Goal: Task Accomplishment & Management: Manage account settings

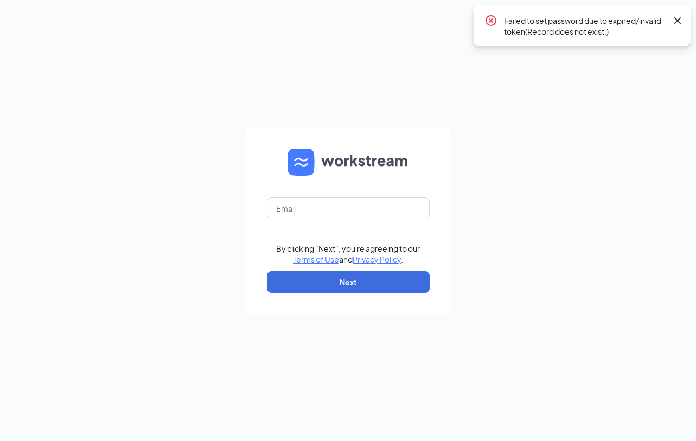
click at [310, 230] on form "By clicking "Next", you're agreeing to our Terms of Use and Privacy Policy . Ne…" at bounding box center [348, 221] width 206 height 188
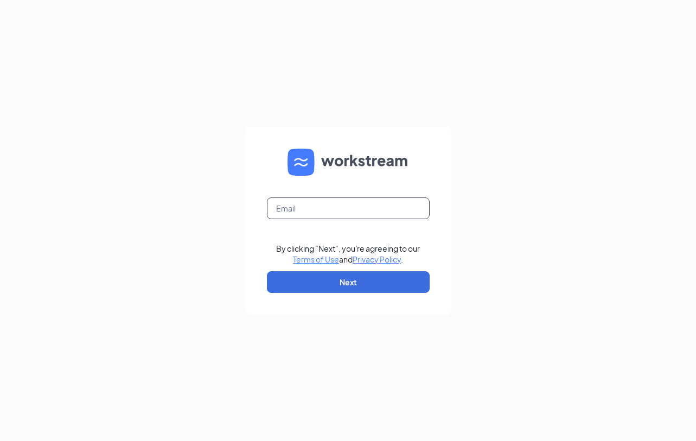
click at [304, 206] on input "text" at bounding box center [348, 208] width 163 height 22
click at [356, 214] on input "text" at bounding box center [348, 208] width 163 height 22
click at [347, 206] on input "text" at bounding box center [348, 208] width 163 height 22
click at [315, 207] on input "text" at bounding box center [348, 208] width 163 height 22
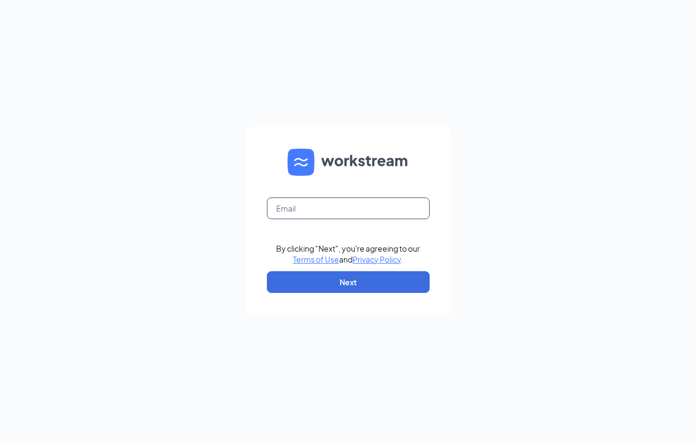
type input "sonic3366@inspirepartners.net"
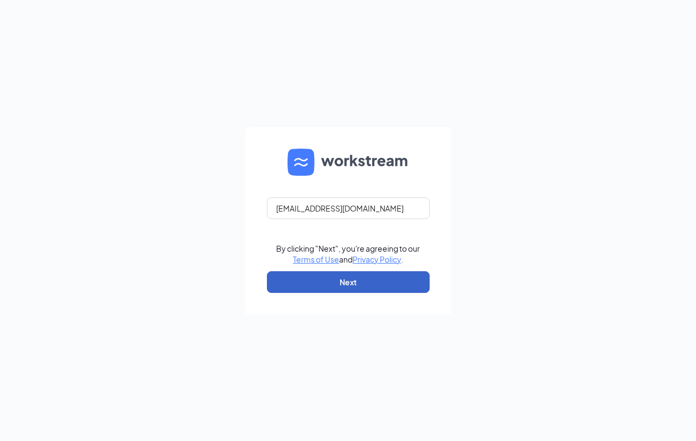
click at [324, 281] on button "Next" at bounding box center [348, 282] width 163 height 22
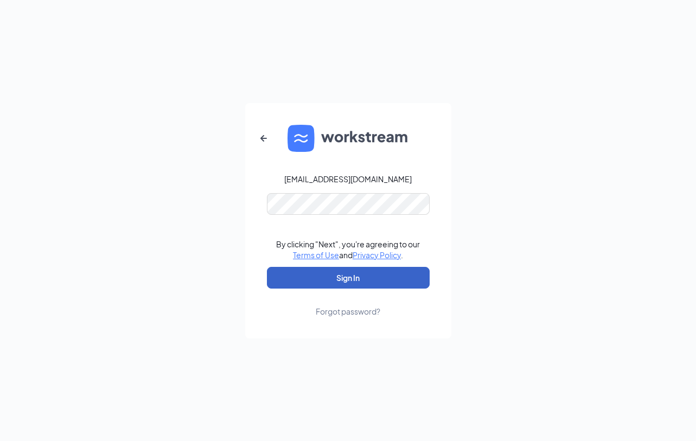
click at [351, 277] on button "Sign In" at bounding box center [348, 278] width 163 height 22
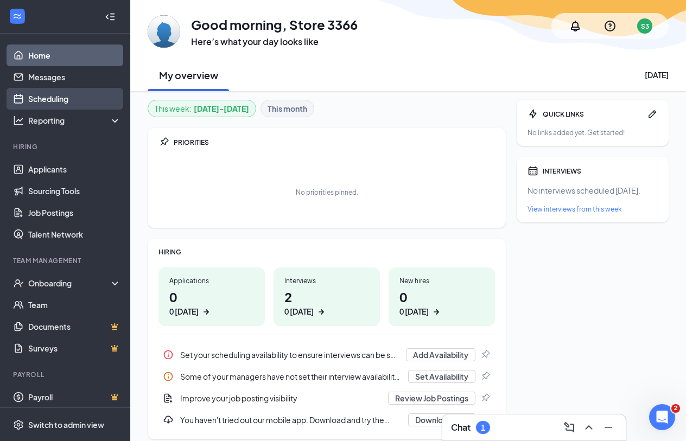
click at [37, 99] on link "Scheduling" at bounding box center [74, 99] width 93 height 22
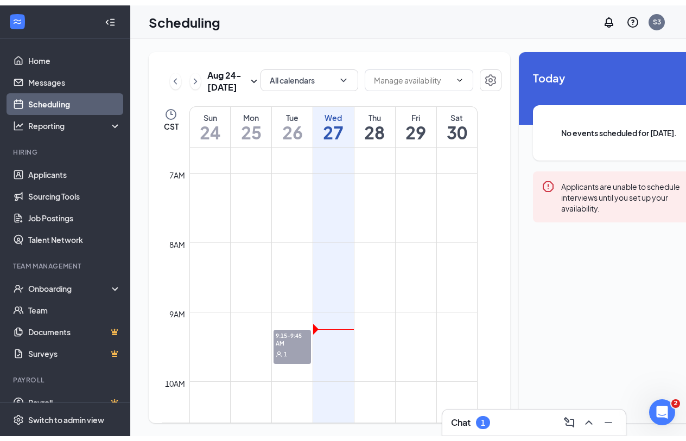
scroll to position [610, 0]
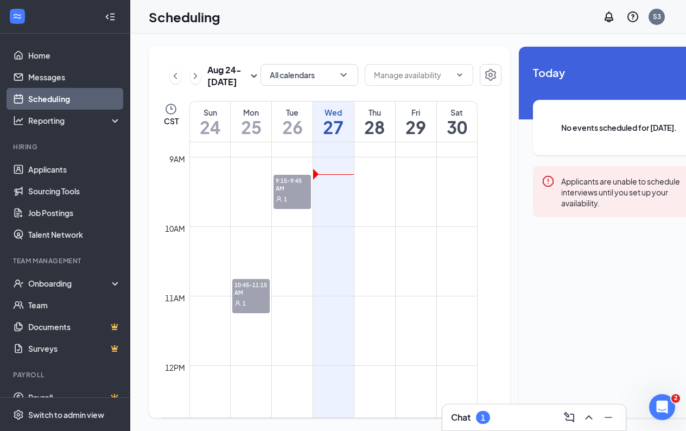
click at [282, 193] on span "9:15-9:45 AM" at bounding box center [291, 184] width 37 height 18
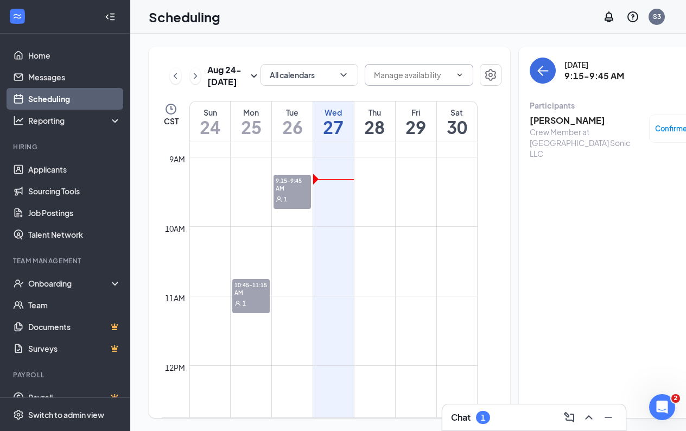
click at [431, 73] on input "text" at bounding box center [412, 75] width 77 height 12
click at [455, 71] on icon "ChevronUp" at bounding box center [459, 75] width 9 height 9
click at [465, 75] on div "All calendars" at bounding box center [380, 76] width 241 height 24
click at [485, 75] on icon "Settings" at bounding box center [490, 75] width 11 height 12
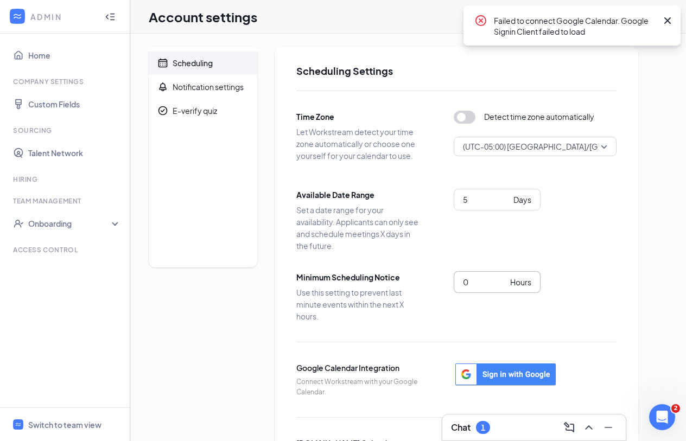
click at [490, 282] on input "0" at bounding box center [484, 282] width 43 height 12
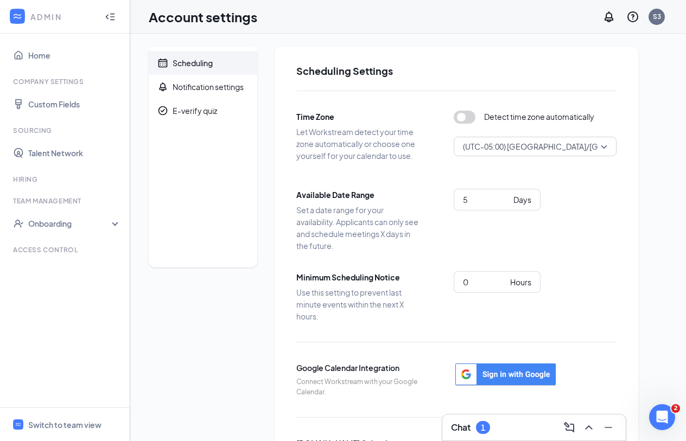
click at [187, 60] on div "Scheduling" at bounding box center [192, 62] width 40 height 11
click at [187, 84] on div "Notification settings" at bounding box center [207, 86] width 71 height 11
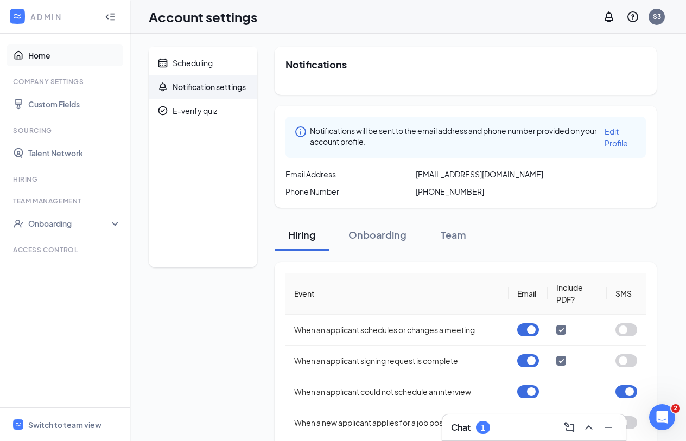
click at [46, 56] on link "Home" at bounding box center [74, 55] width 93 height 22
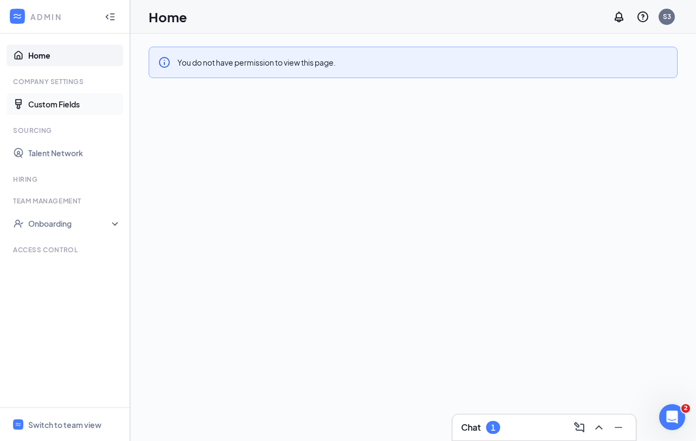
click at [48, 104] on link "Custom Fields" at bounding box center [74, 104] width 93 height 22
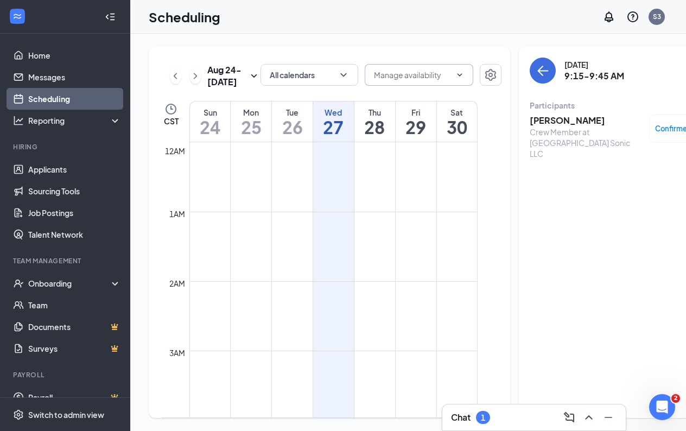
drag, startPoint x: 386, startPoint y: 77, endPoint x: 397, endPoint y: 78, distance: 11.4
click at [387, 77] on input "text" at bounding box center [412, 75] width 77 height 12
click at [453, 74] on span at bounding box center [458, 75] width 11 height 9
click at [455, 77] on icon "ChevronDown" at bounding box center [459, 75] width 9 height 9
click at [424, 73] on input "text" at bounding box center [412, 75] width 77 height 12
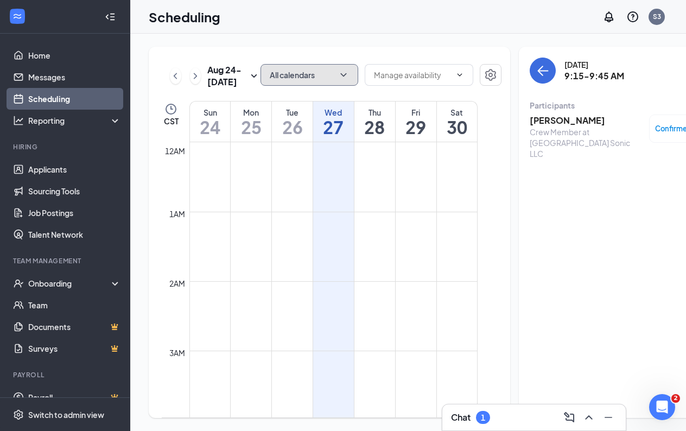
click at [338, 73] on icon "ChevronDown" at bounding box center [343, 74] width 11 height 11
click at [378, 73] on input "text" at bounding box center [412, 75] width 77 height 12
click at [485, 75] on icon "Settings" at bounding box center [490, 75] width 11 height 12
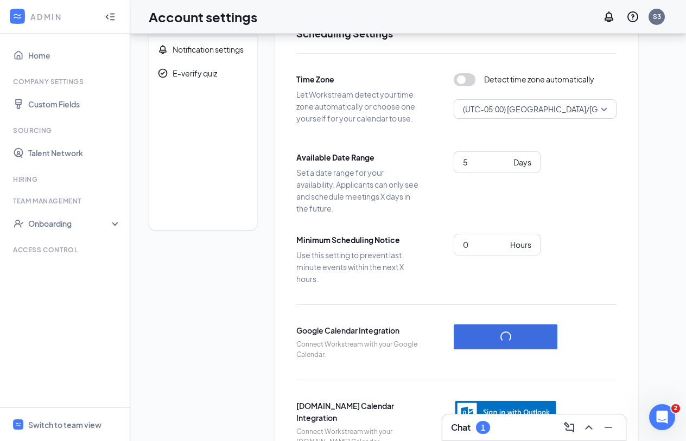
scroll to position [74, 0]
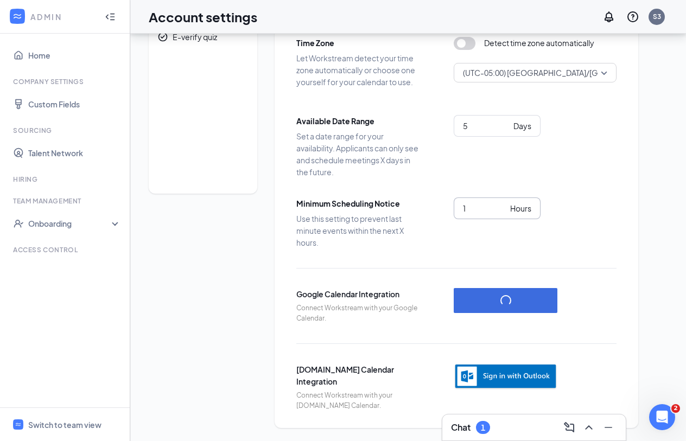
click at [503, 203] on input "1" at bounding box center [484, 208] width 43 height 12
type input "2"
click at [504, 206] on input "2" at bounding box center [484, 208] width 43 height 12
click at [586, 236] on div "Minimum Scheduling Notice Use this setting to prevent last minute events within…" at bounding box center [456, 222] width 320 height 51
click at [55, 106] on link "Custom Fields" at bounding box center [74, 104] width 93 height 22
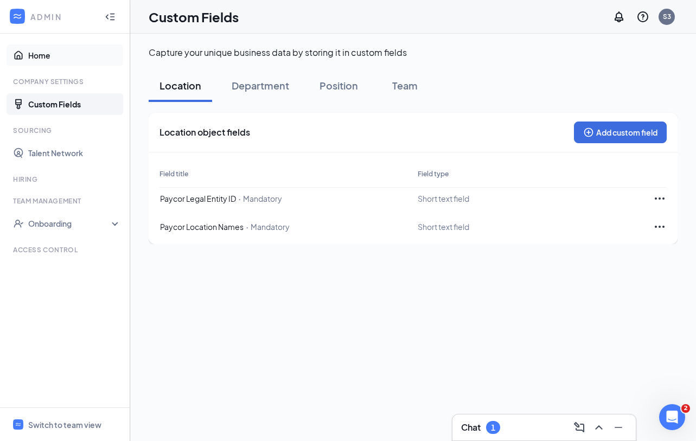
click at [37, 56] on link "Home" at bounding box center [74, 55] width 93 height 22
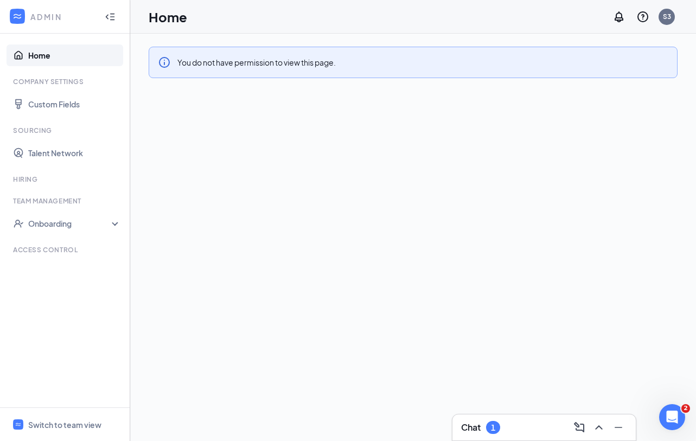
click at [280, 75] on div "You do not have permission to view this page." at bounding box center [413, 62] width 529 height 31
click at [107, 20] on icon "Collapse" at bounding box center [110, 16] width 11 height 11
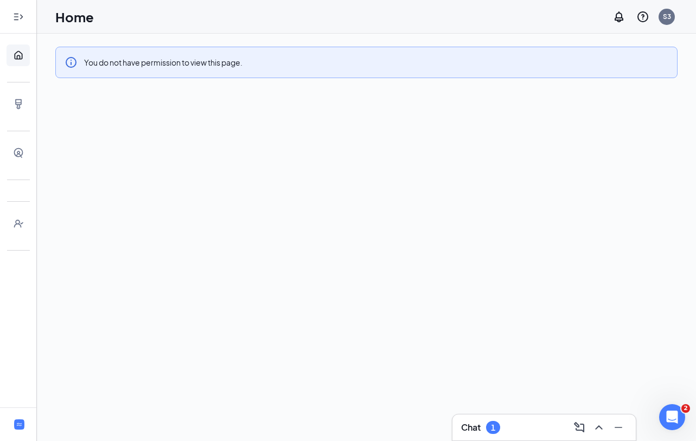
click at [19, 15] on icon "Expand" at bounding box center [18, 16] width 11 height 11
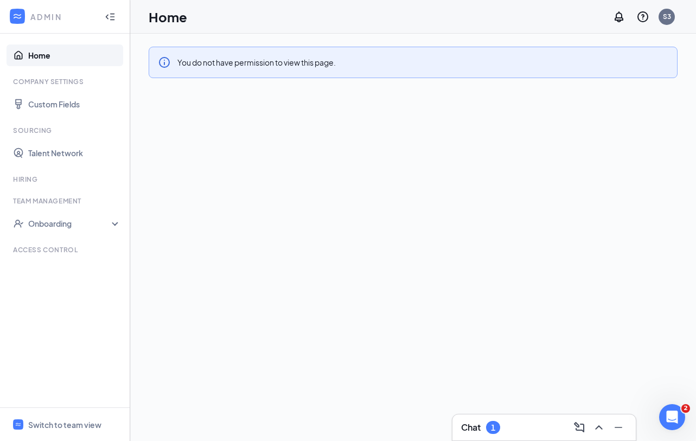
drag, startPoint x: 19, startPoint y: 15, endPoint x: 26, endPoint y: 17, distance: 7.4
click at [20, 15] on icon "WorkstreamLogo" at bounding box center [18, 16] width 8 height 5
click at [17, 18] on icon "WorkstreamLogo" at bounding box center [17, 16] width 11 height 11
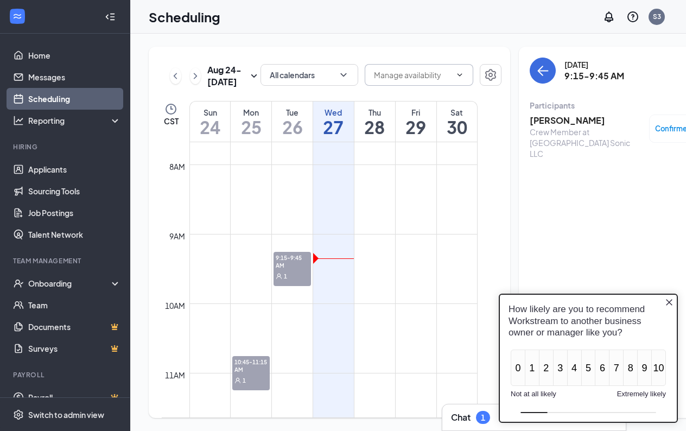
click at [426, 76] on input "text" at bounding box center [412, 75] width 77 height 12
click at [674, 298] on div "How likely are you to recommend Workstream to another business owner or manager…" at bounding box center [588, 321] width 177 height 52
click at [667, 303] on icon "Close button" at bounding box center [668, 302] width 9 height 9
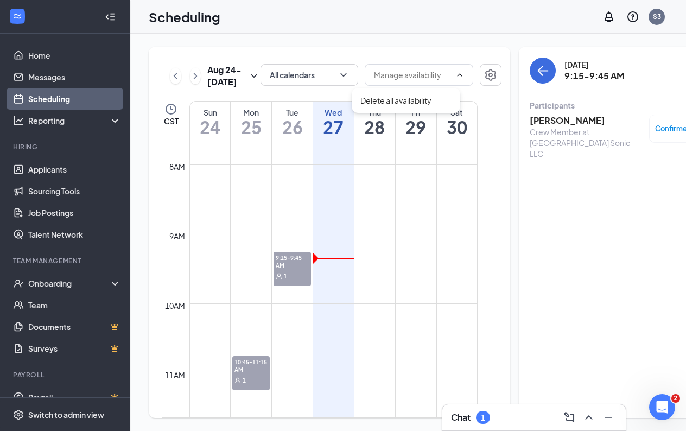
click at [325, 216] on td at bounding box center [333, 207] width 288 height 17
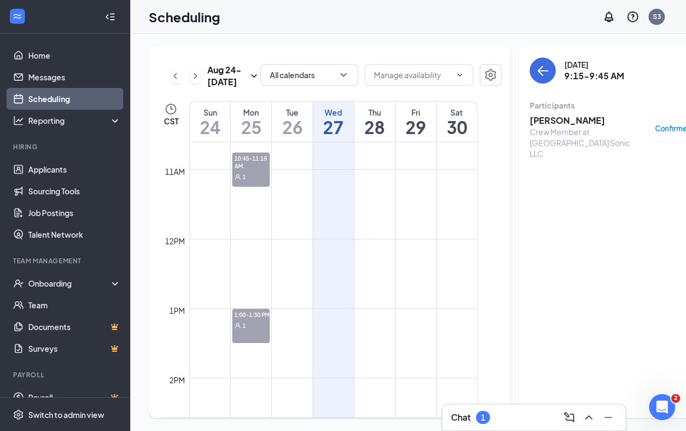
drag, startPoint x: 335, startPoint y: 191, endPoint x: 327, endPoint y: 202, distance: 13.9
click at [327, 187] on td at bounding box center [333, 177] width 288 height 17
click at [325, 187] on td at bounding box center [333, 177] width 288 height 17
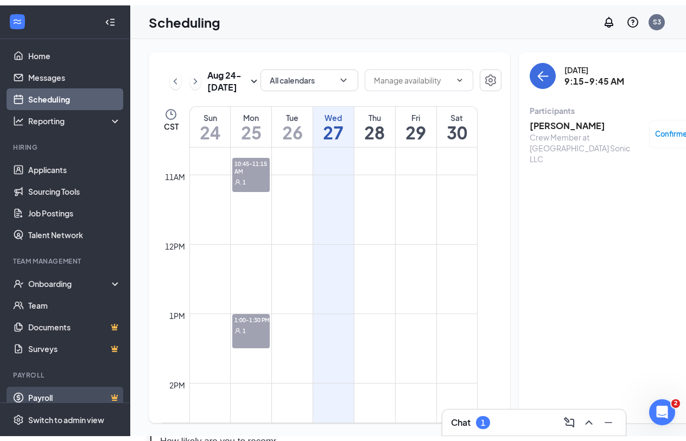
scroll to position [0, 0]
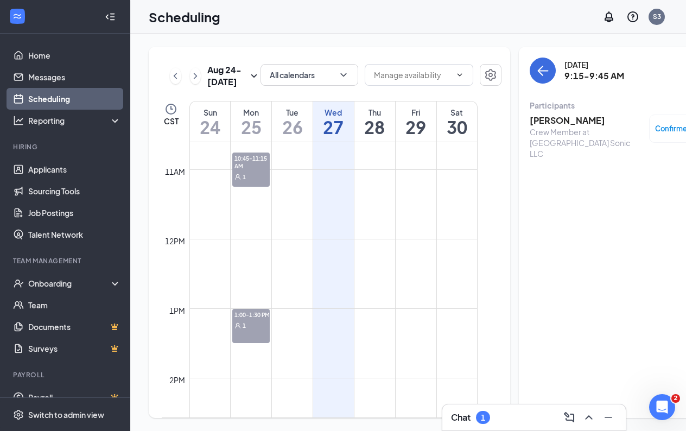
click at [56, 90] on link "Scheduling" at bounding box center [74, 99] width 93 height 22
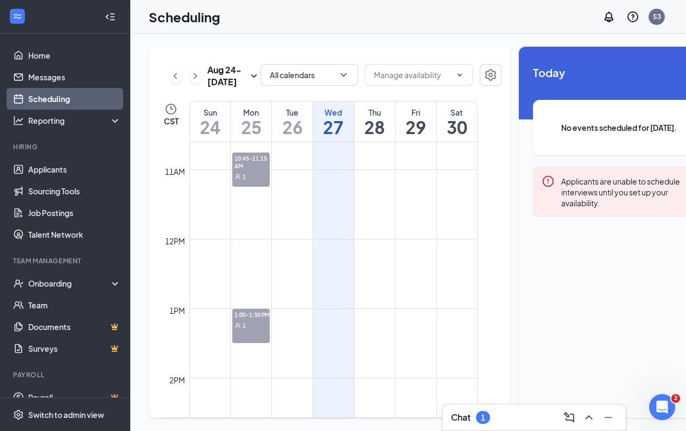
click at [547, 168] on div "Applicants are unable to schedule interviews until you set up your availability." at bounding box center [618, 191] width 171 height 51
click at [541, 175] on icon "Error" at bounding box center [547, 181] width 13 height 13
click at [283, 64] on button "All calendars" at bounding box center [309, 75] width 98 height 22
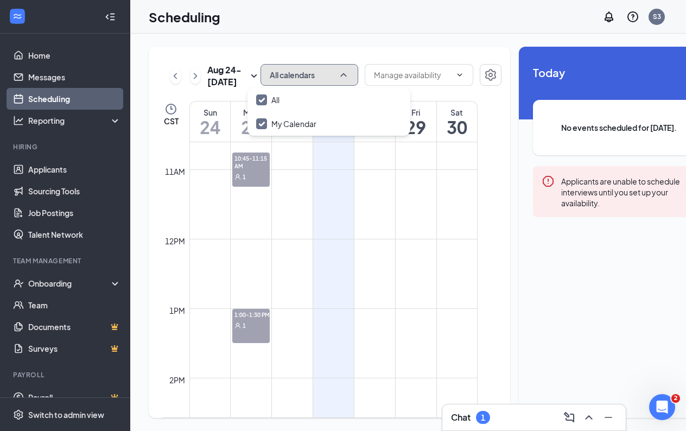
click at [283, 64] on button "All calendars" at bounding box center [309, 75] width 98 height 22
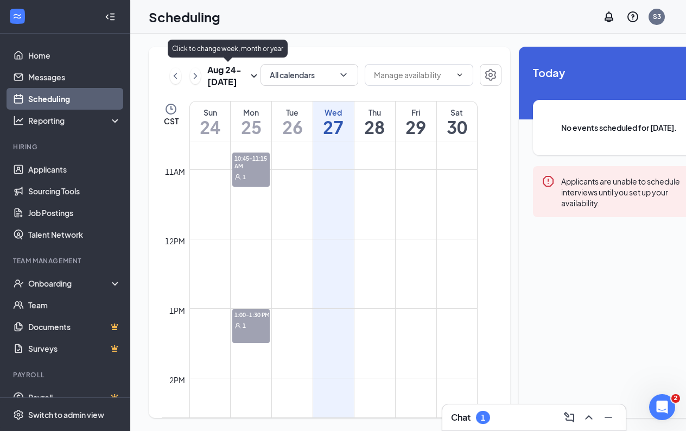
click at [218, 68] on h3 "Aug 24 - Aug 30" at bounding box center [227, 76] width 40 height 24
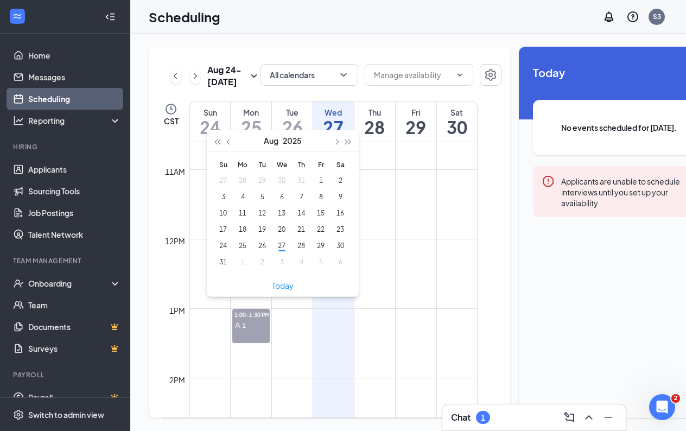
type input "2025-08-16"
click at [398, 70] on div at bounding box center [419, 76] width 108 height 24
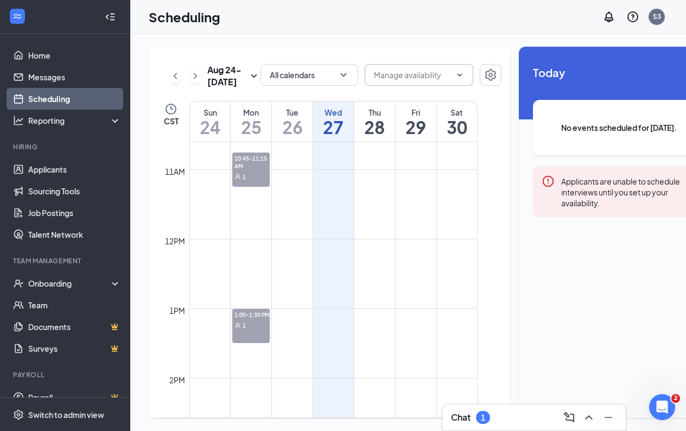
click at [414, 69] on input "text" at bounding box center [412, 75] width 77 height 12
click at [449, 64] on span at bounding box center [419, 75] width 108 height 22
click at [479, 64] on button "button" at bounding box center [490, 75] width 22 height 22
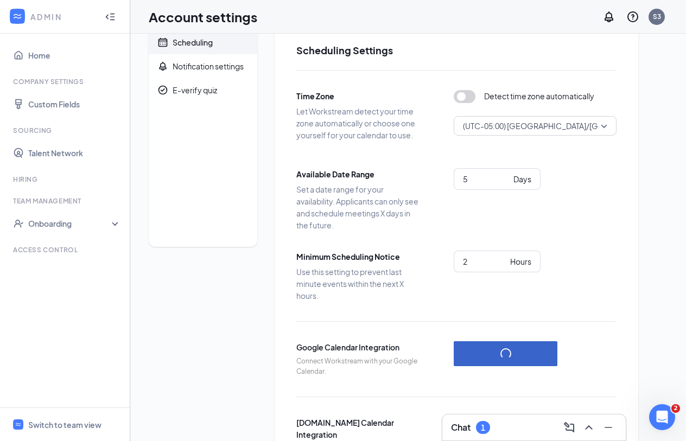
click at [512, 359] on button "button" at bounding box center [505, 353] width 104 height 25
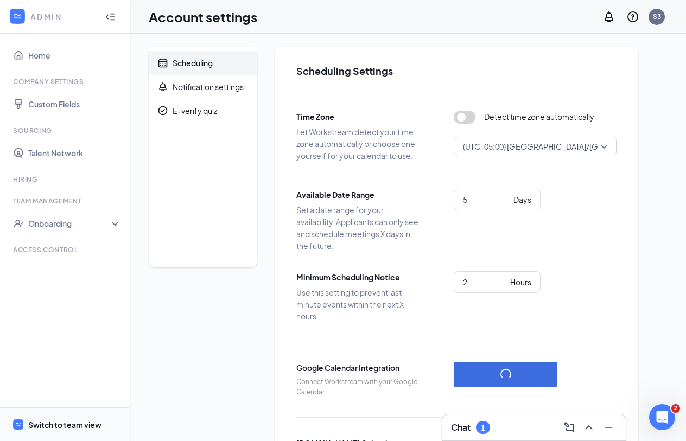
click at [84, 425] on div "Switch to team view" at bounding box center [64, 424] width 73 height 11
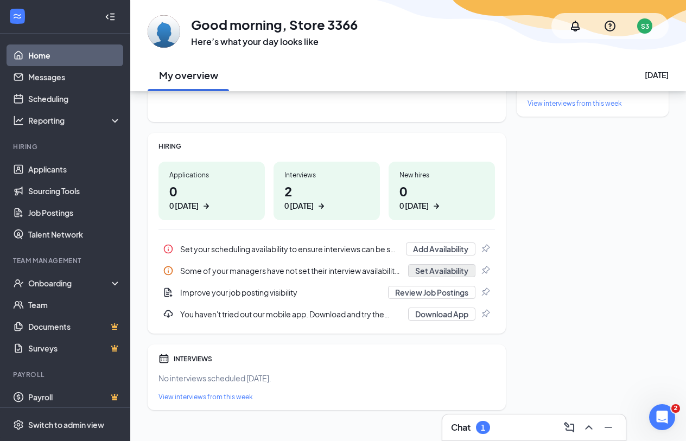
scroll to position [118, 0]
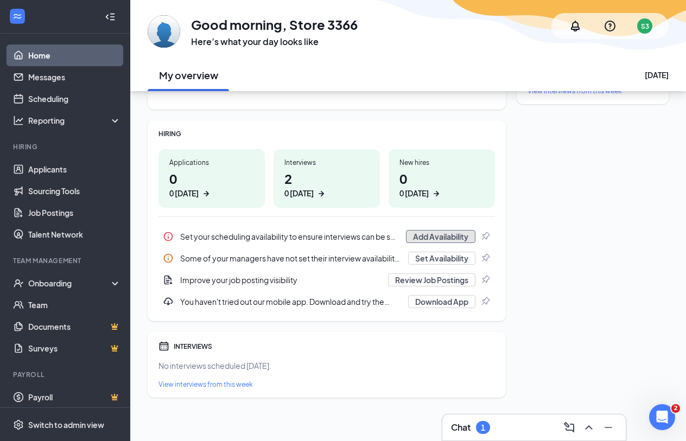
click at [449, 236] on button "Add Availability" at bounding box center [440, 236] width 69 height 13
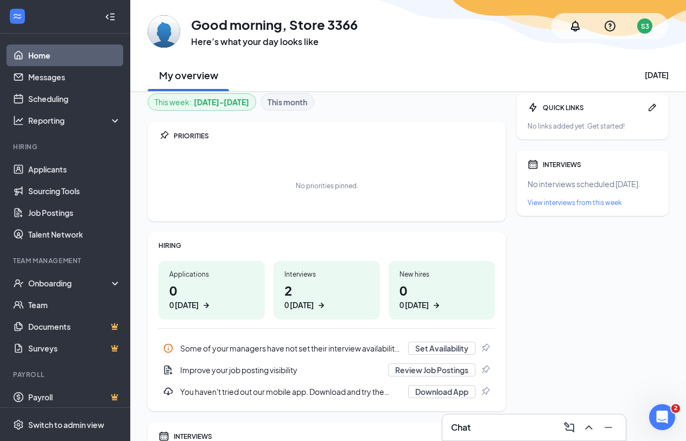
scroll to position [0, 0]
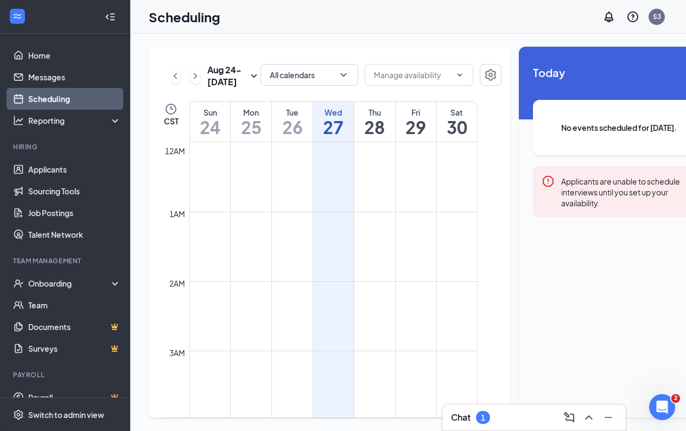
scroll to position [533, 0]
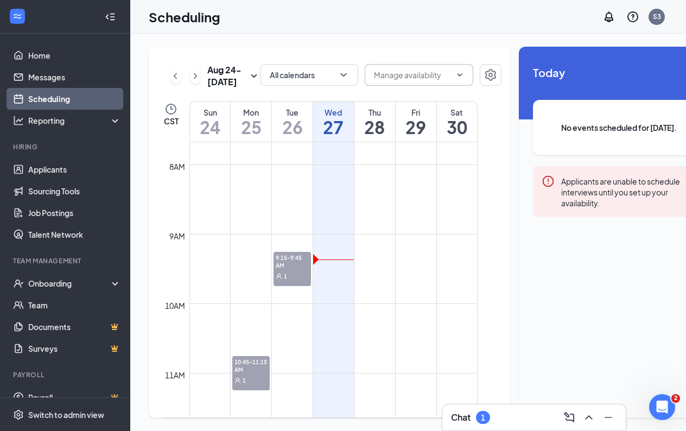
click at [455, 79] on icon "ChevronDown" at bounding box center [459, 75] width 9 height 9
click at [455, 78] on icon "ChevronUp" at bounding box center [459, 75] width 9 height 9
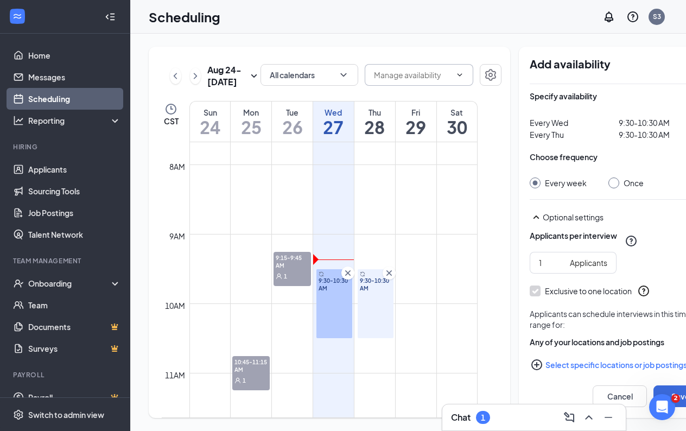
click at [342, 324] on div "9:30-10:30 AM" at bounding box center [334, 303] width 36 height 69
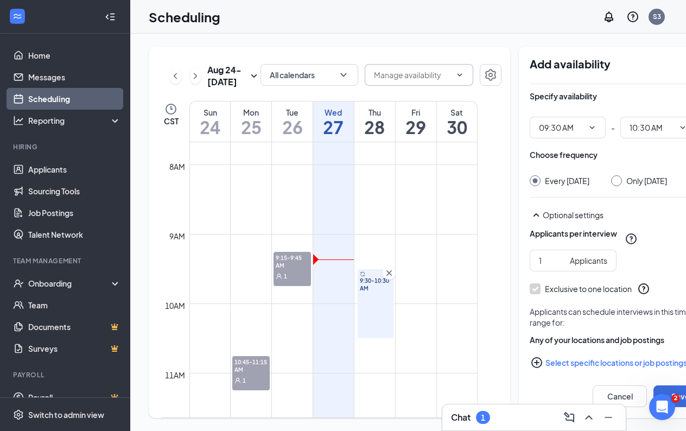
click at [339, 373] on td at bounding box center [333, 363] width 288 height 17
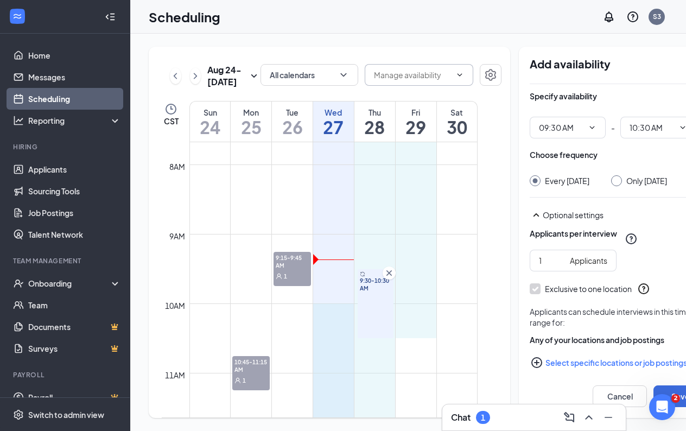
drag, startPoint x: 335, startPoint y: 343, endPoint x: 408, endPoint y: 358, distance: 74.7
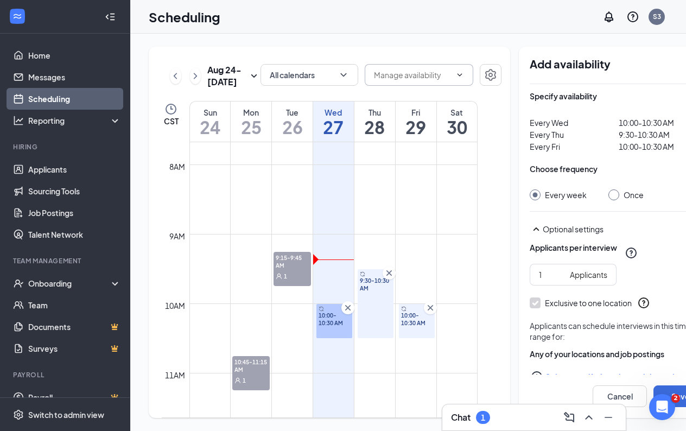
click at [377, 355] on td at bounding box center [333, 346] width 288 height 17
click at [367, 338] on div "9:30-10:30 AM" at bounding box center [375, 303] width 36 height 69
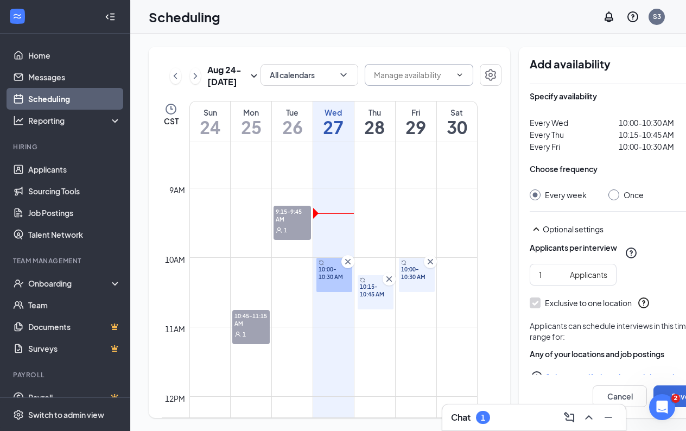
scroll to position [601, 0]
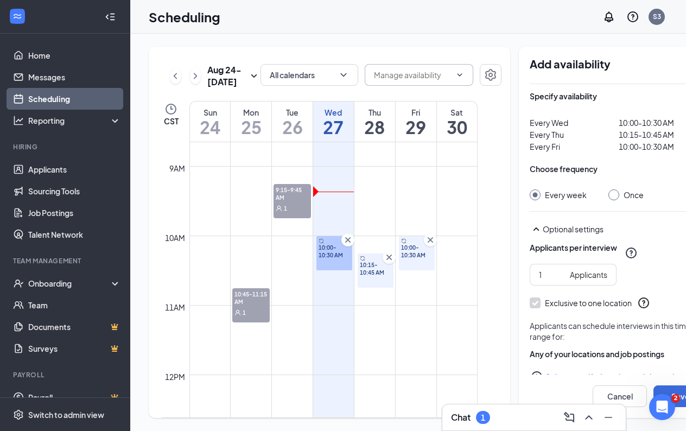
drag, startPoint x: 333, startPoint y: 283, endPoint x: 344, endPoint y: 373, distance: 90.2
click at [344, 373] on div "12am 1am 2am 3am 4am 5am 6am 7am 8am 9am 10am 11am 12pm 1pm 2pm 3pm 4pm 5pm 6pm…" at bounding box center [320, 374] width 316 height 1666
click at [337, 270] on div "10:00-10:30 AM" at bounding box center [334, 253] width 36 height 34
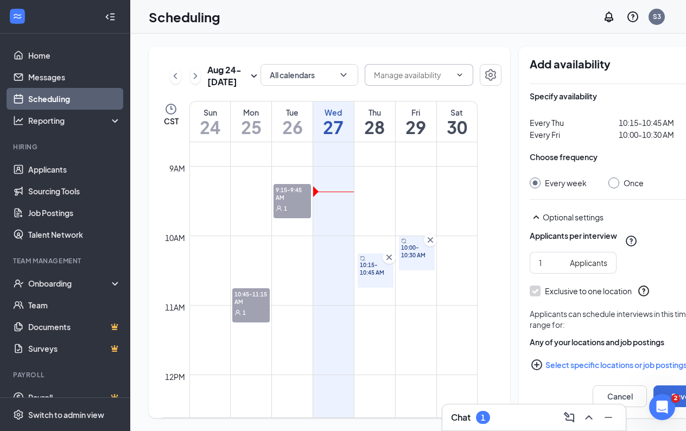
click at [312, 253] on td at bounding box center [333, 243] width 288 height 17
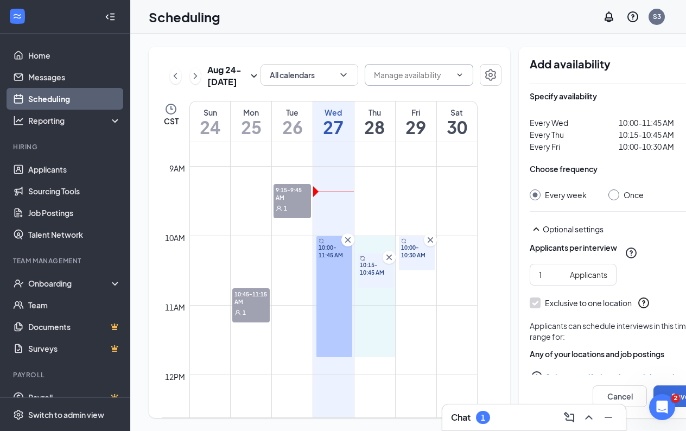
drag, startPoint x: 362, startPoint y: 270, endPoint x: 383, endPoint y: 380, distance: 112.2
click at [372, 253] on td at bounding box center [333, 243] width 288 height 17
click at [392, 263] on icon "Cross" at bounding box center [388, 257] width 11 height 11
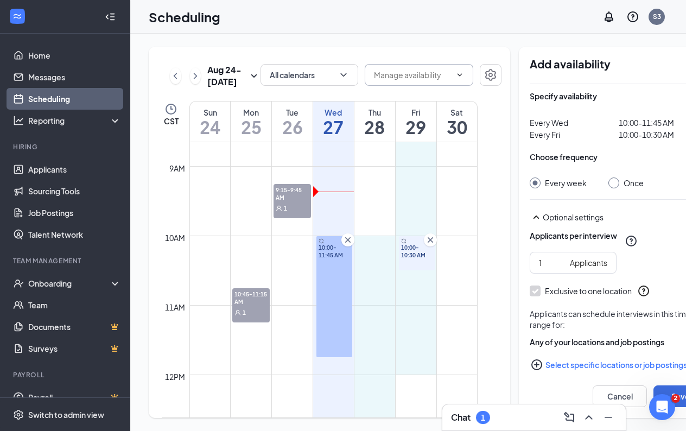
drag, startPoint x: 363, startPoint y: 381, endPoint x: 420, endPoint y: 386, distance: 56.6
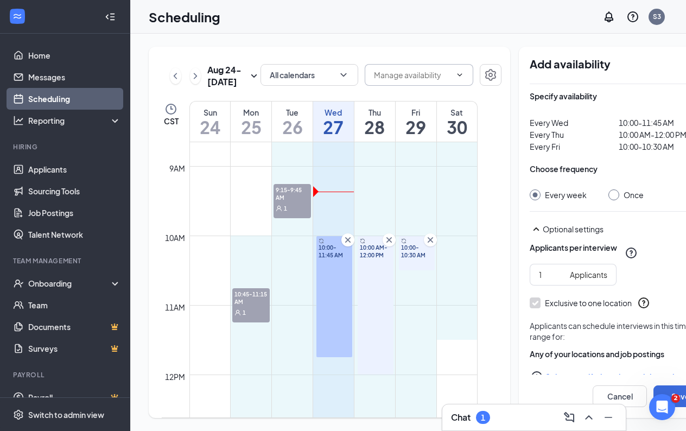
drag, startPoint x: 238, startPoint y: 270, endPoint x: 457, endPoint y: 356, distance: 235.0
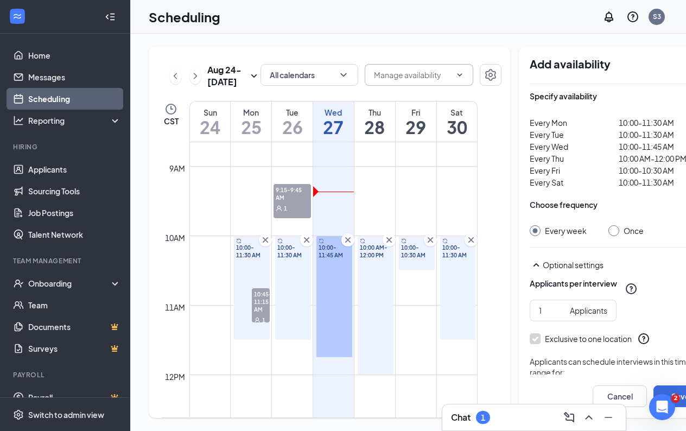
click at [498, 210] on div "[DATE] - [DATE] All calendars CST Sun 24 Mon 25 Tue 26 Wed 27 Thu 28 Fri 29 Sat…" at bounding box center [434, 232] width 570 height 371
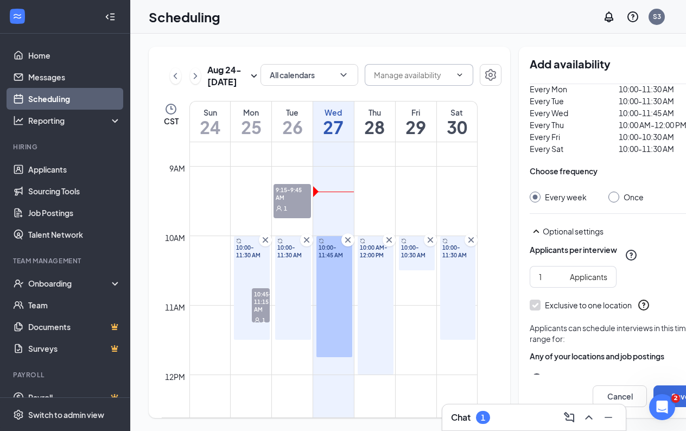
scroll to position [49, 0]
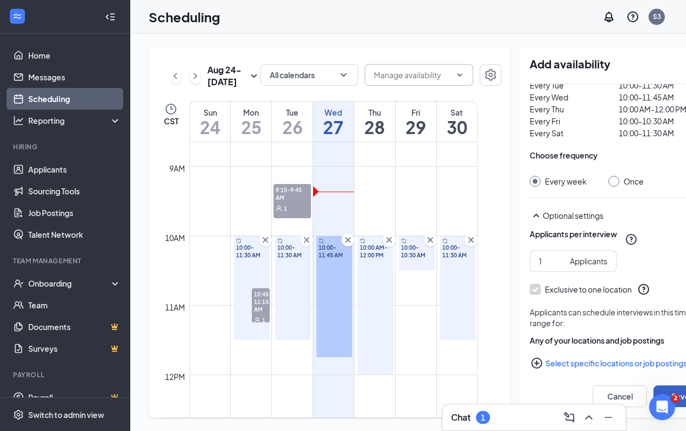
click at [677, 385] on button "Save" at bounding box center [680, 396] width 54 height 22
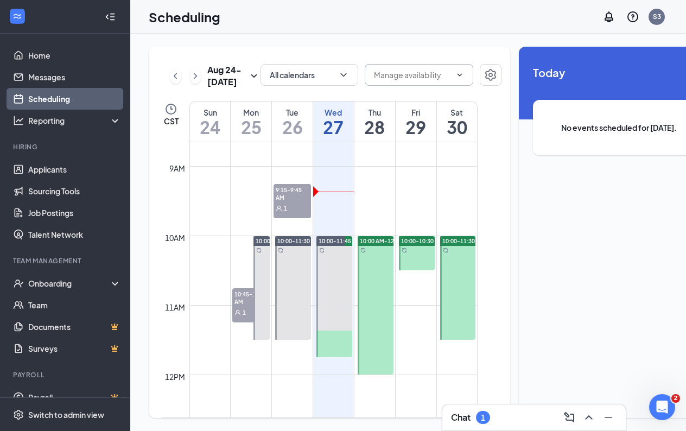
scroll to position [533, 0]
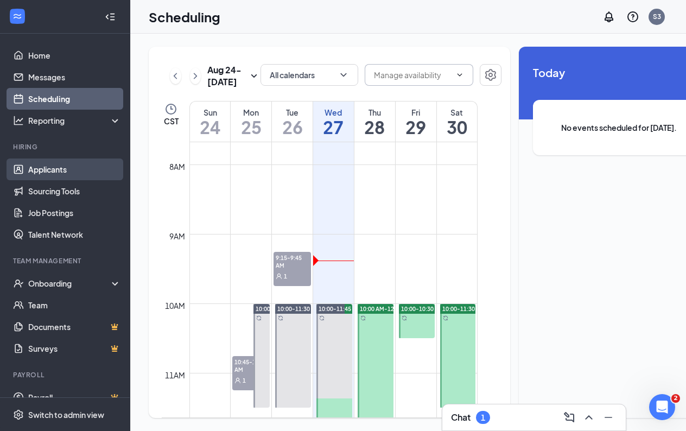
click at [48, 158] on link "Applicants" at bounding box center [74, 169] width 93 height 22
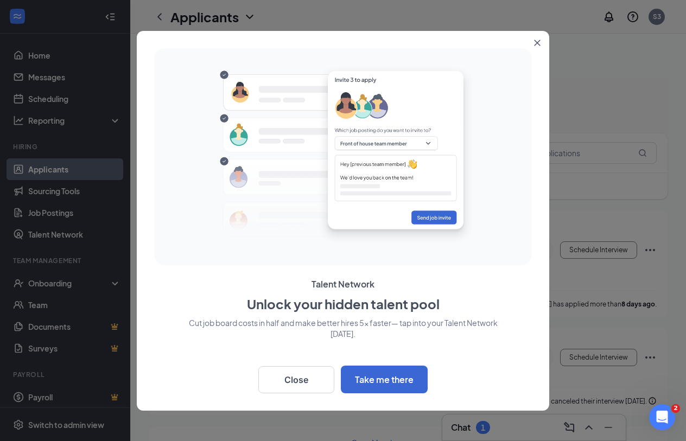
click at [536, 44] on icon "Close" at bounding box center [537, 43] width 6 height 6
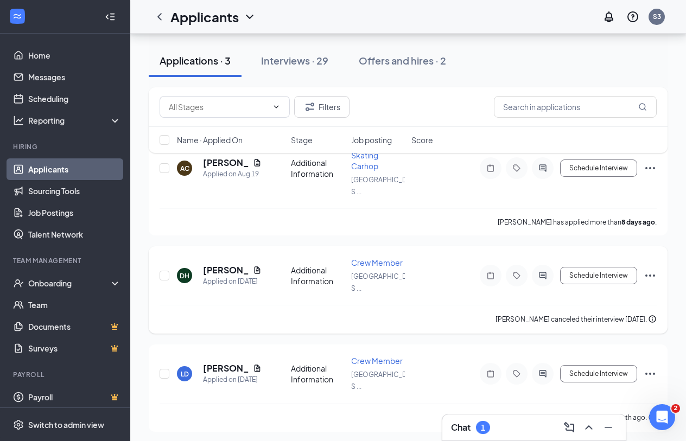
scroll to position [86, 0]
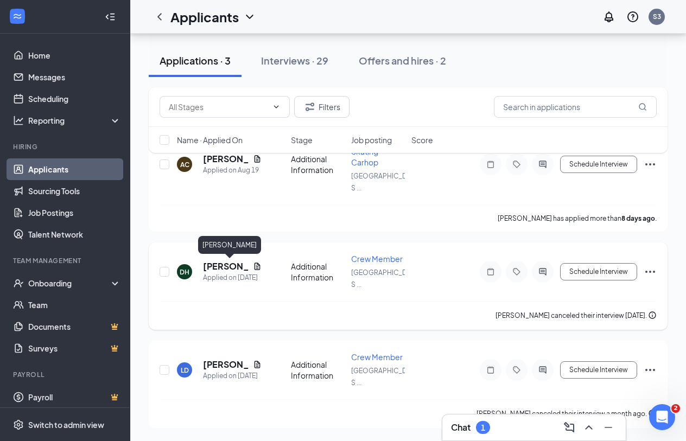
click at [222, 265] on h5 "[PERSON_NAME]" at bounding box center [226, 266] width 46 height 12
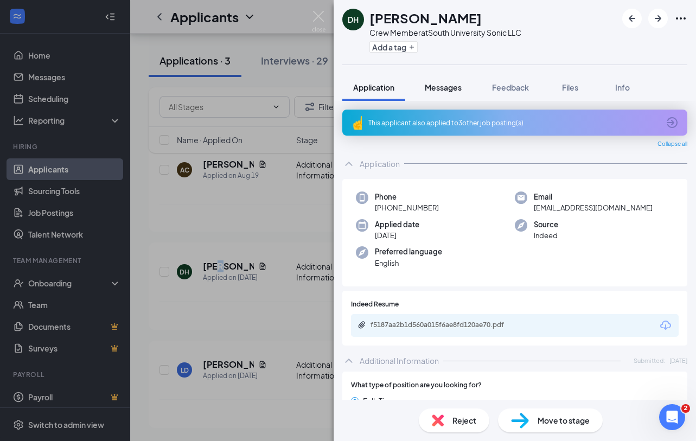
click at [439, 82] on span "Messages" at bounding box center [443, 87] width 37 height 10
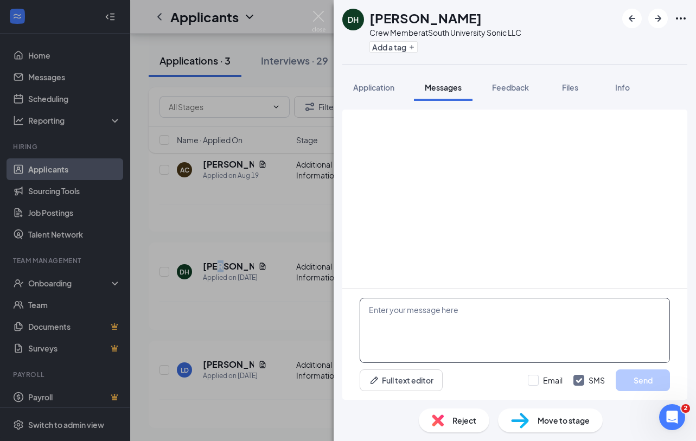
click at [450, 332] on textarea at bounding box center [515, 330] width 310 height 65
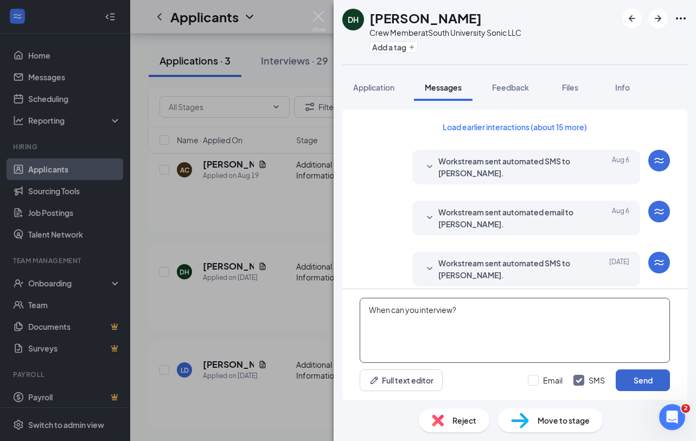
type textarea "When can you interview?"
click at [640, 386] on button "Send" at bounding box center [643, 380] width 54 height 22
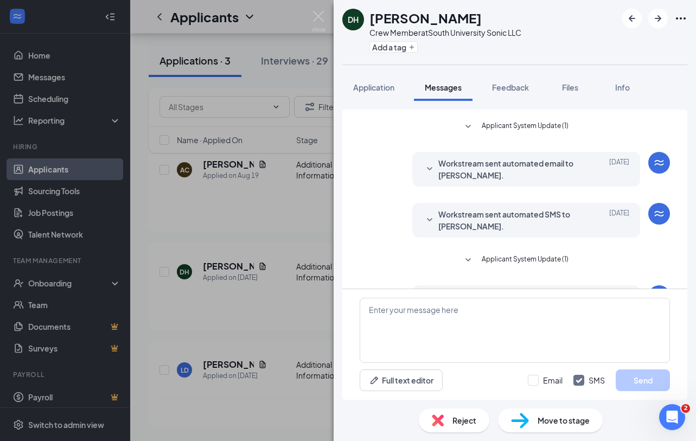
scroll to position [396, 0]
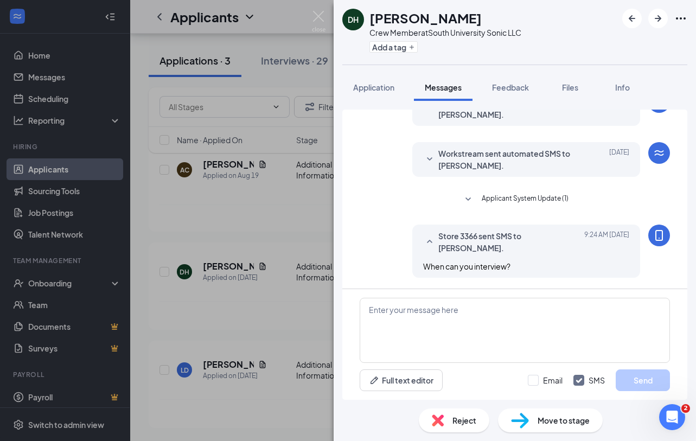
click at [257, 332] on div "DH [PERSON_NAME] Crew Member at [GEOGRAPHIC_DATA] Sonic LLC Add a tag Applicati…" at bounding box center [348, 220] width 696 height 441
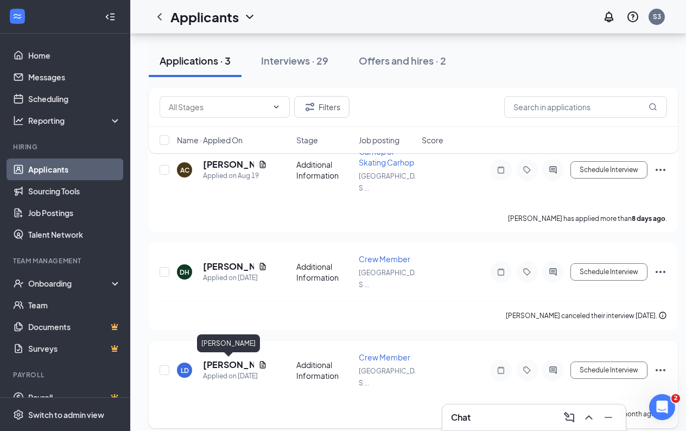
click at [212, 364] on h5 "[PERSON_NAME]" at bounding box center [228, 365] width 51 height 12
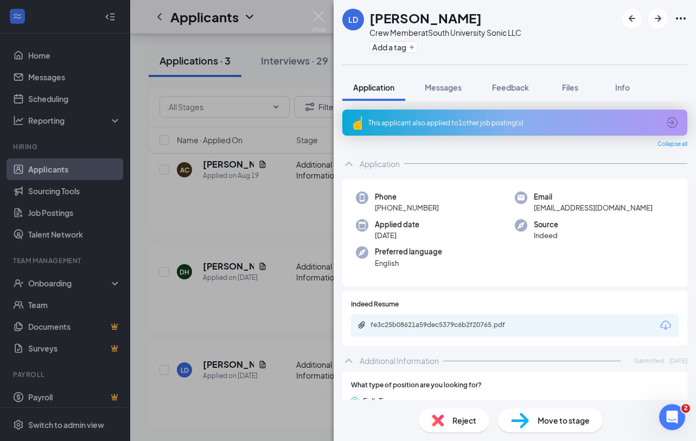
click at [294, 73] on div "[PERSON_NAME] Crew Member at South University Sonic LLC Add a tag Application M…" at bounding box center [348, 220] width 696 height 441
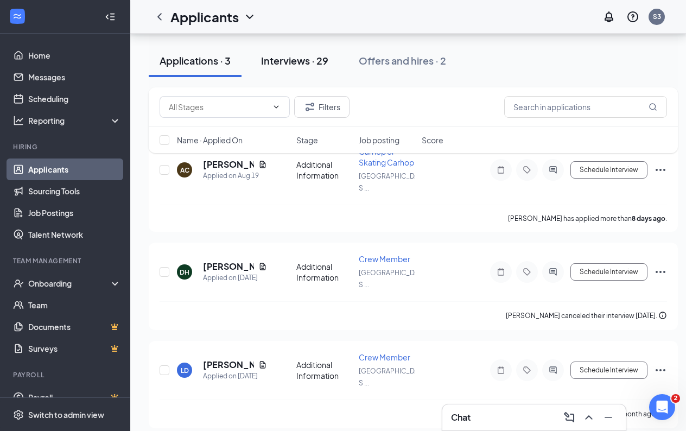
click at [282, 60] on div "Interviews · 29" at bounding box center [294, 61] width 67 height 14
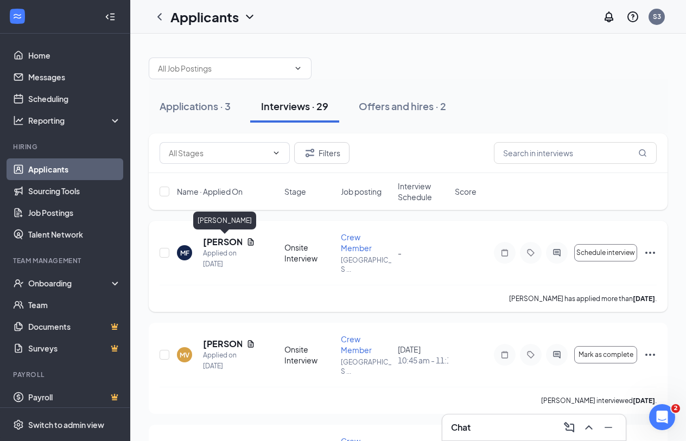
click at [219, 245] on h5 "[PERSON_NAME]" at bounding box center [222, 242] width 39 height 12
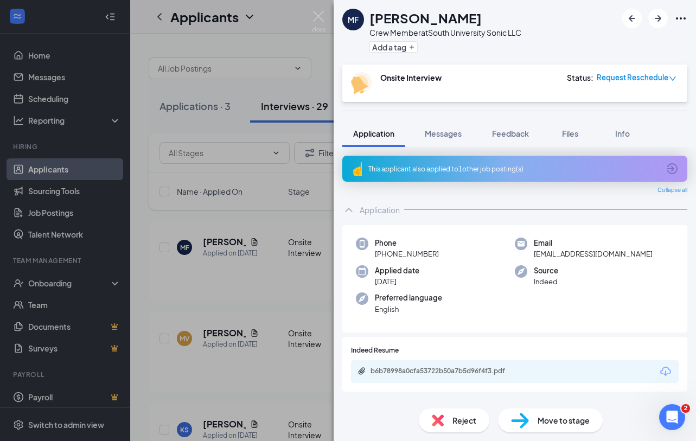
click at [59, 169] on div "MF [PERSON_NAME] Crew Member at South University Sonic LLC Add a tag Onsite Int…" at bounding box center [348, 220] width 696 height 441
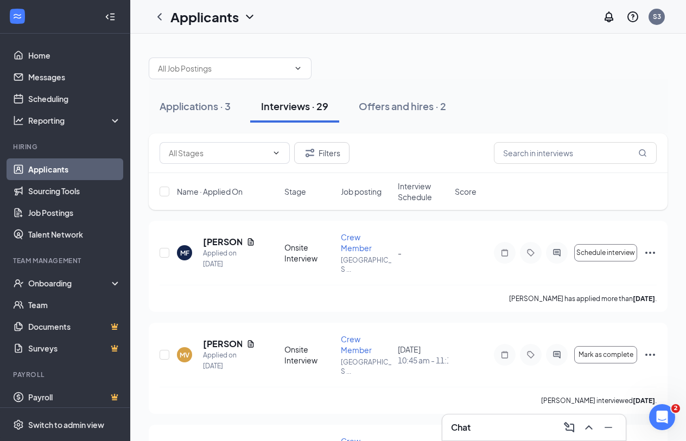
click at [51, 168] on link "Applicants" at bounding box center [74, 169] width 93 height 22
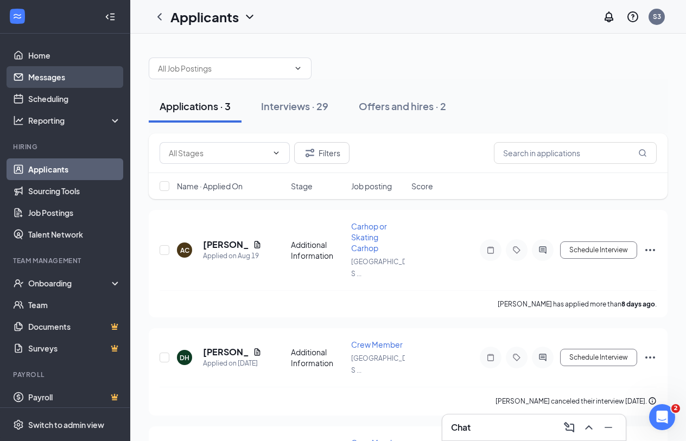
click at [52, 80] on link "Messages" at bounding box center [74, 77] width 93 height 22
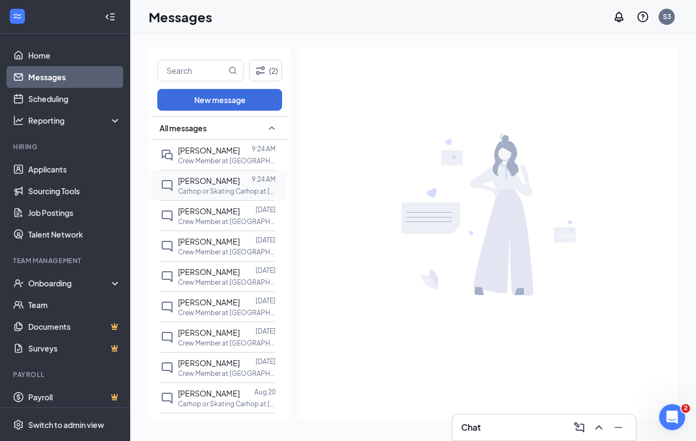
click at [207, 181] on span "[PERSON_NAME]" at bounding box center [209, 181] width 62 height 10
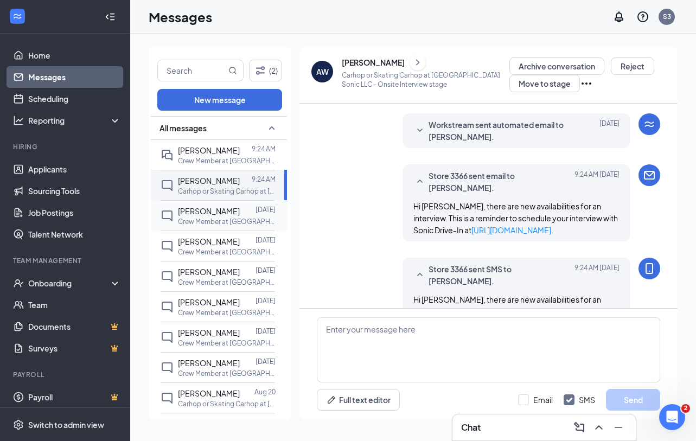
scroll to position [354, 0]
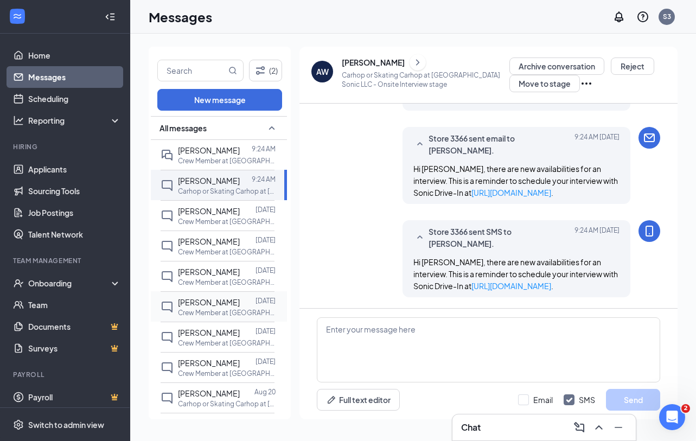
click at [215, 302] on span "[PERSON_NAME]" at bounding box center [209, 302] width 62 height 10
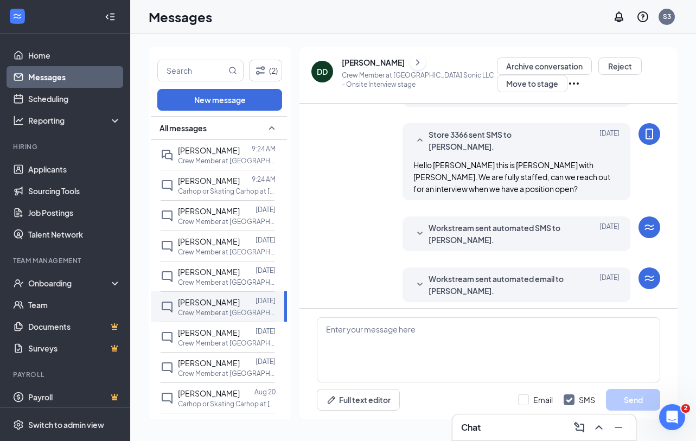
scroll to position [363, 0]
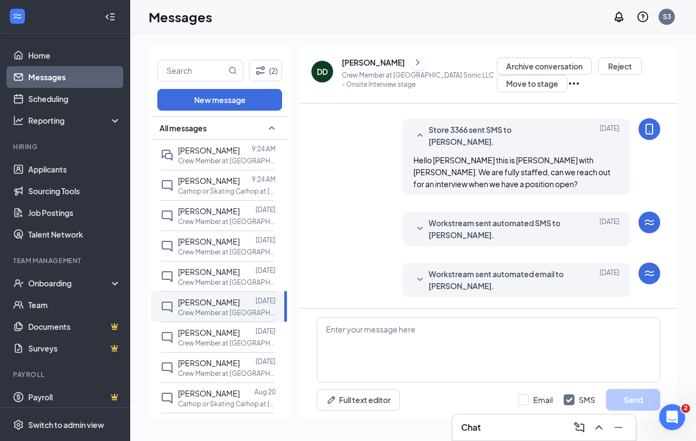
click at [363, 65] on div "[PERSON_NAME]" at bounding box center [373, 62] width 63 height 11
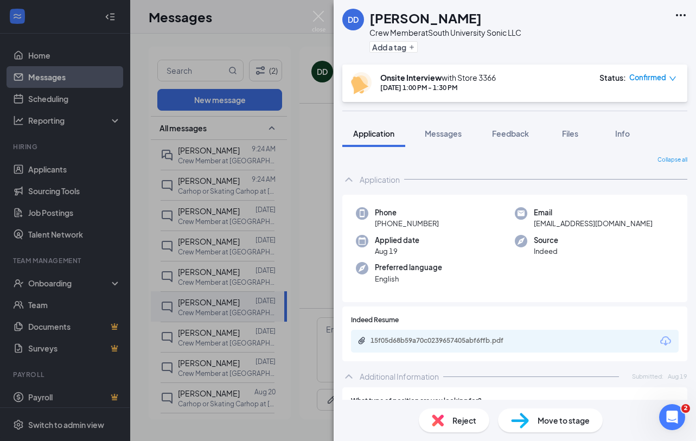
click at [203, 333] on div "DD [PERSON_NAME] Crew Member at [GEOGRAPHIC_DATA] Sonic LLC Add a tag Onsite In…" at bounding box center [348, 220] width 696 height 441
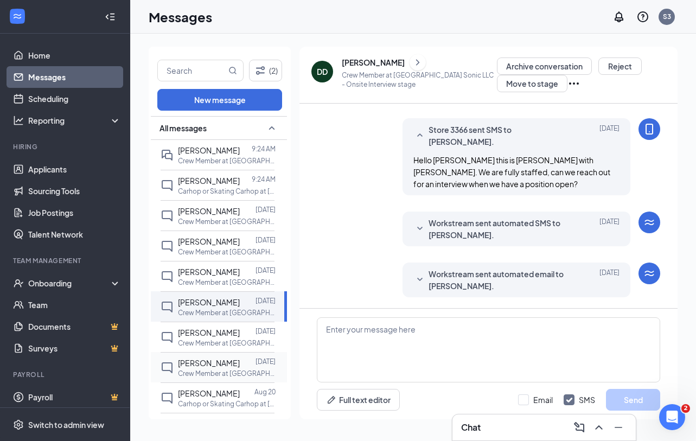
click at [203, 370] on p "Crew Member at [GEOGRAPHIC_DATA] Sonic LLC" at bounding box center [227, 373] width 98 height 9
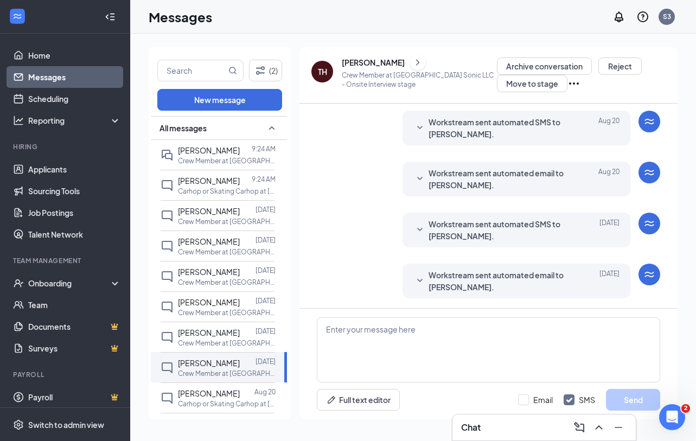
scroll to position [321, 0]
click at [207, 159] on p "Crew Member at [GEOGRAPHIC_DATA] Sonic LLC" at bounding box center [227, 160] width 98 height 9
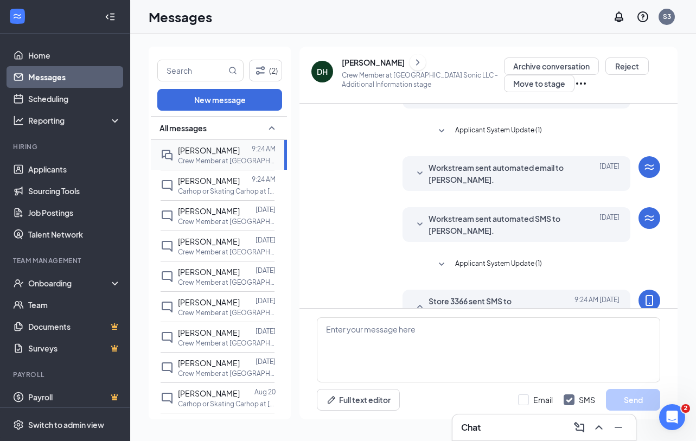
scroll to position [319, 0]
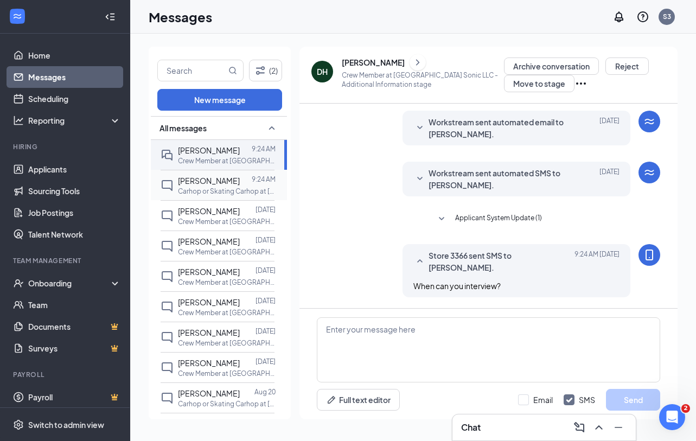
click at [201, 177] on span "[PERSON_NAME]" at bounding box center [209, 181] width 62 height 10
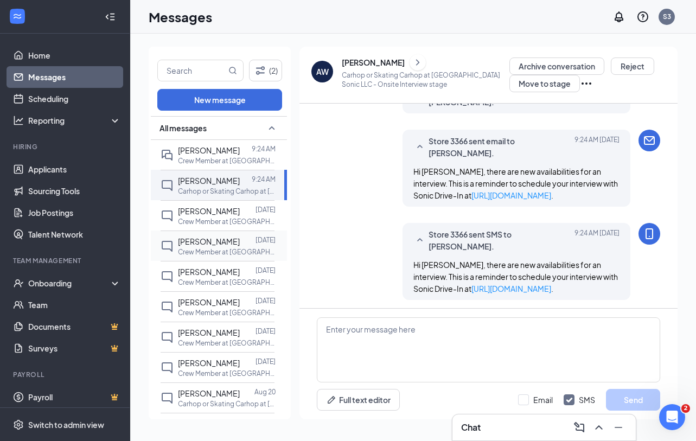
scroll to position [354, 0]
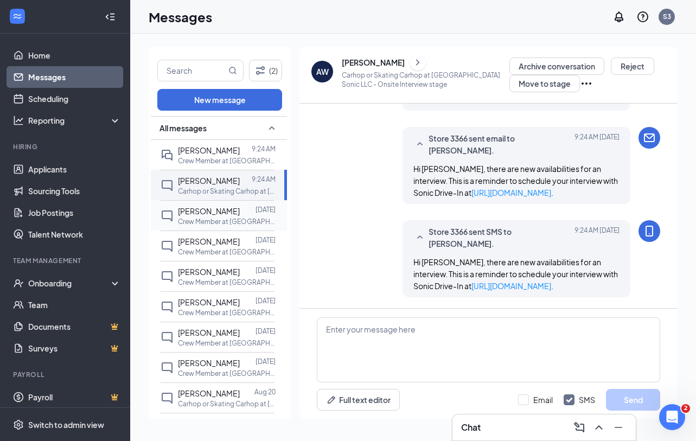
click at [199, 215] on span "[PERSON_NAME]" at bounding box center [209, 211] width 62 height 10
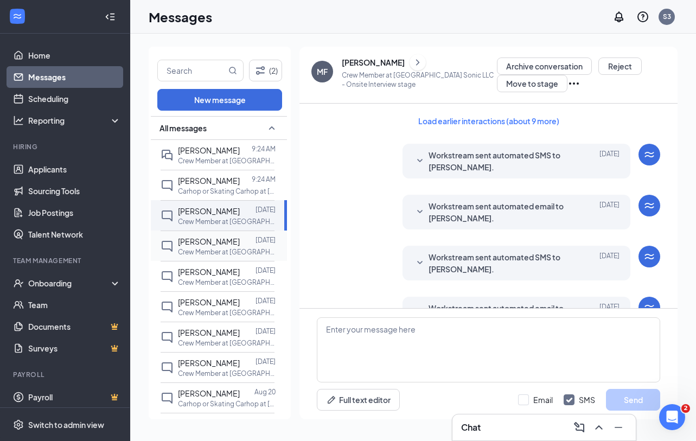
scroll to position [171, 0]
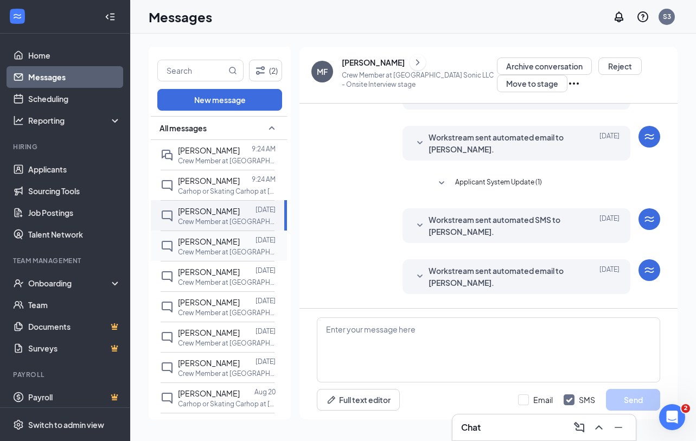
click at [199, 247] on p "Crew Member at [GEOGRAPHIC_DATA] Sonic LLC" at bounding box center [227, 251] width 98 height 9
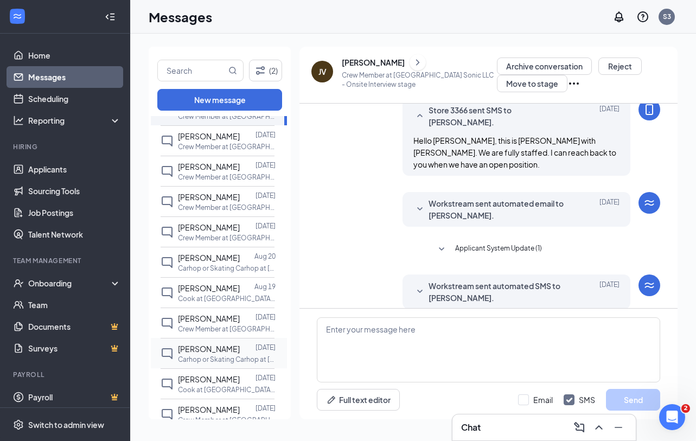
scroll to position [180, 0]
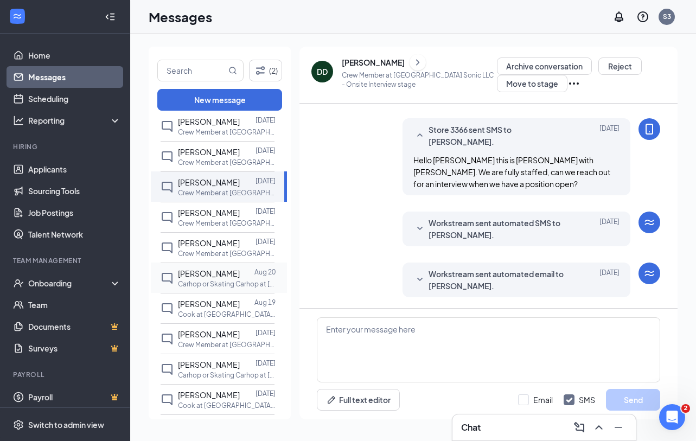
scroll to position [136, 0]
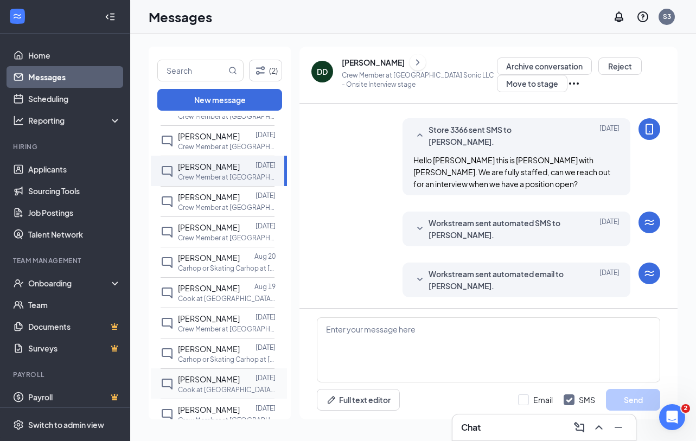
click at [215, 386] on p "Cook at [GEOGRAPHIC_DATA] Sonic LLC" at bounding box center [227, 389] width 98 height 9
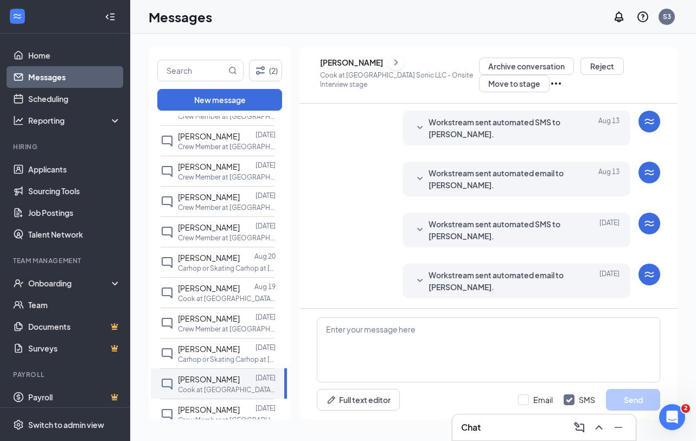
scroll to position [301, 0]
click at [212, 380] on span "[PERSON_NAME]" at bounding box center [209, 379] width 62 height 10
click at [383, 60] on div "[PERSON_NAME]" at bounding box center [351, 62] width 63 height 11
